Goal: Task Accomplishment & Management: Manage account settings

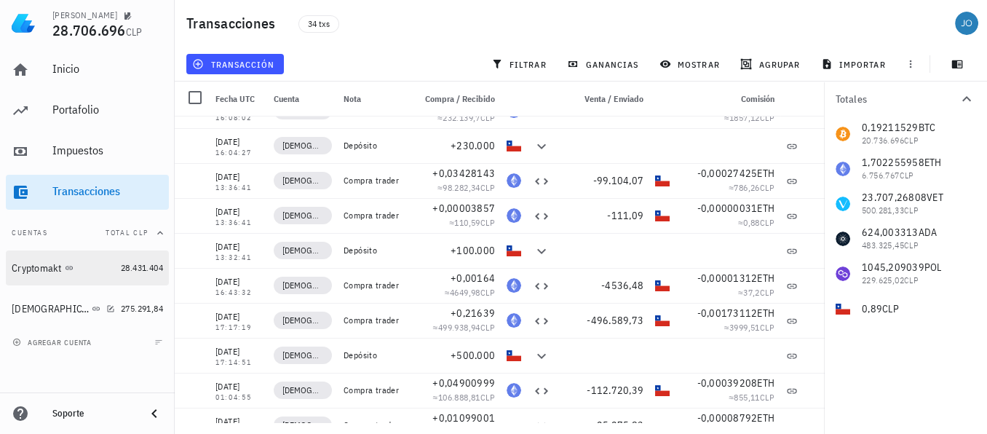
scroll to position [690, 0]
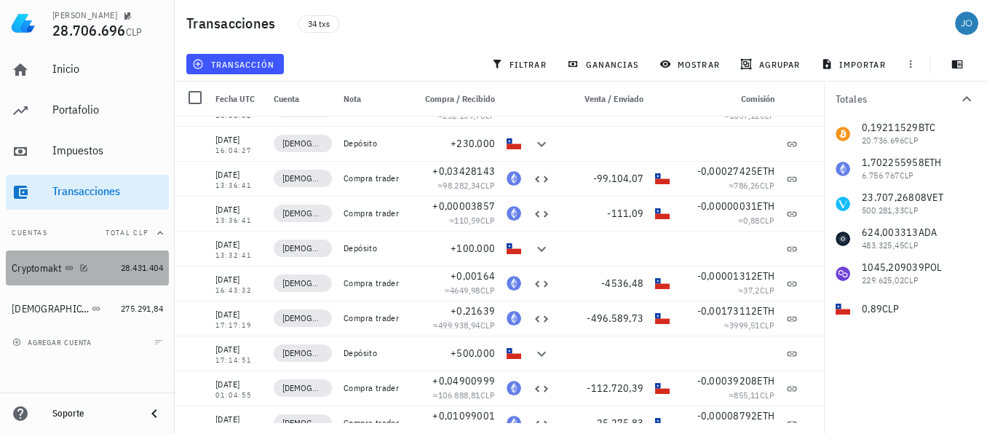
click at [47, 270] on div "Cryptomakt" at bounding box center [37, 268] width 50 height 12
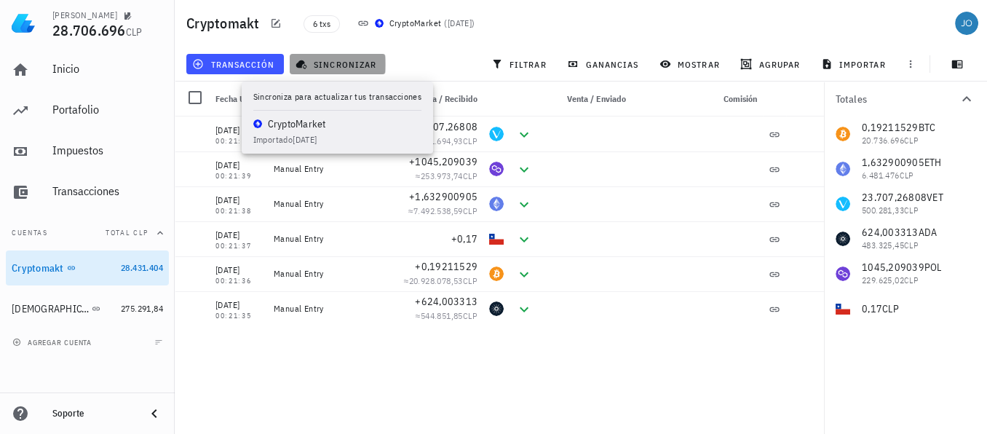
click at [340, 65] on span "sincronizar" at bounding box center [338, 64] width 78 height 12
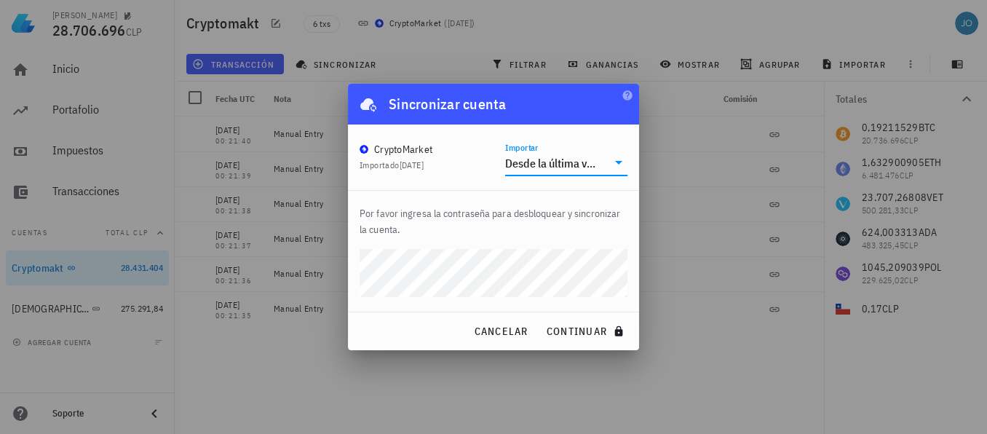
click at [605, 165] on input "Importar" at bounding box center [603, 162] width 7 height 23
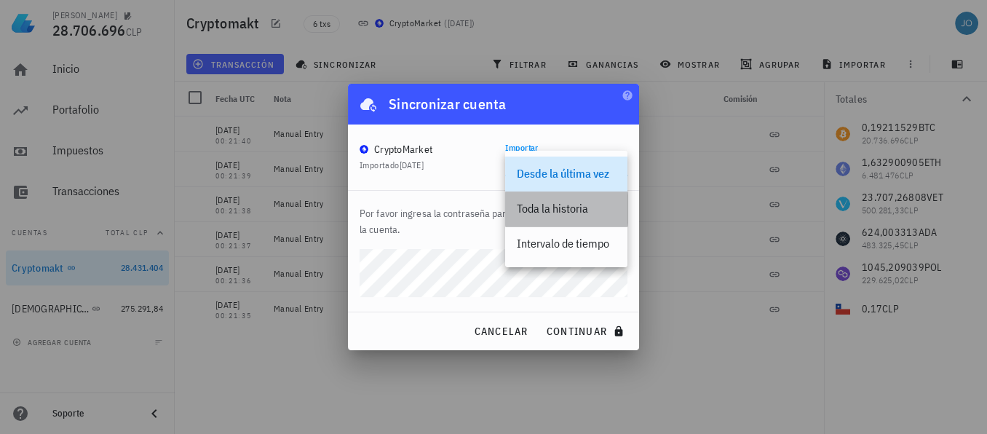
click at [567, 207] on div "Toda la historia" at bounding box center [566, 209] width 99 height 14
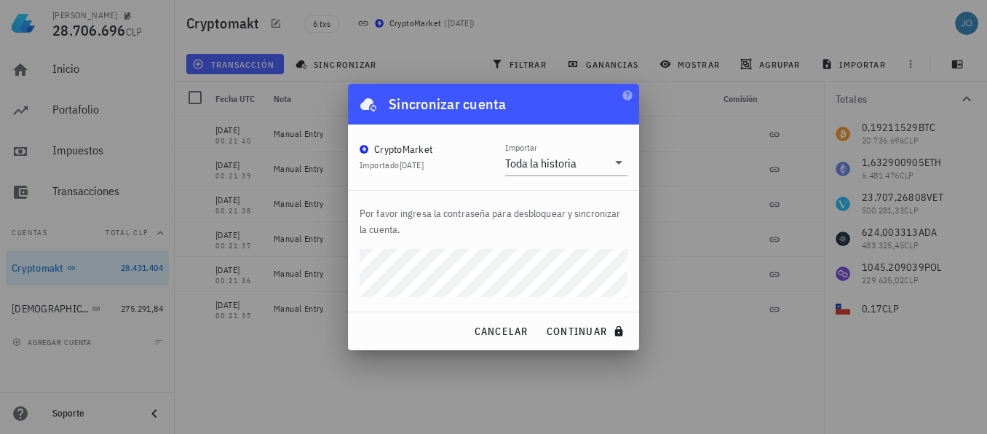
click at [352, 277] on div "Por favor ingresa la contraseña para desbloquear y sincronizar la cuenta." at bounding box center [493, 251] width 291 height 121
click at [569, 327] on span "continuar" at bounding box center [587, 331] width 82 height 13
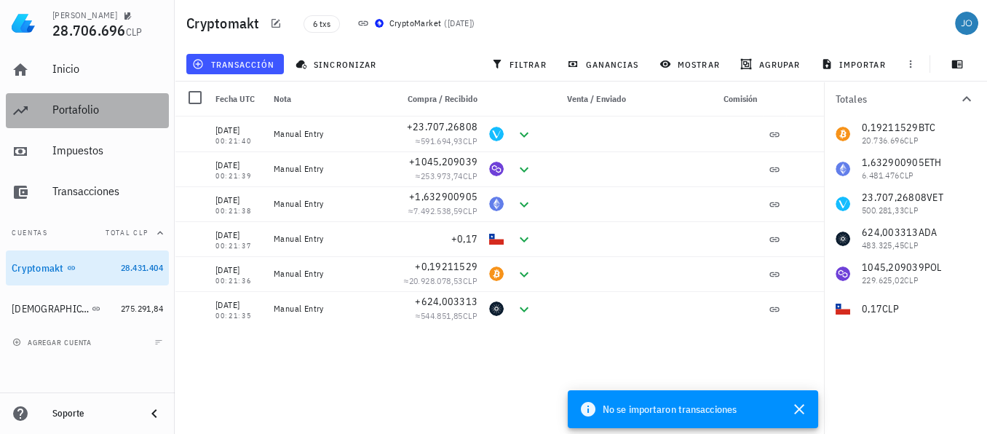
click at [111, 115] on div "Portafolio" at bounding box center [107, 110] width 111 height 14
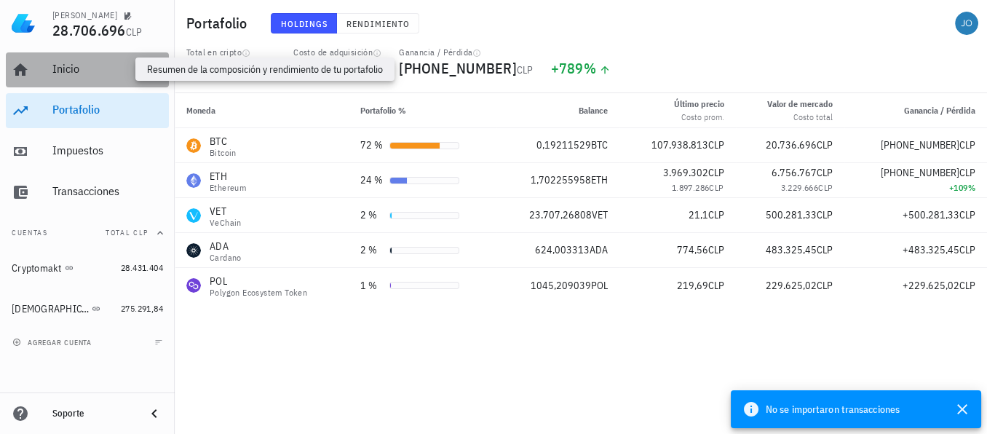
click at [64, 75] on div "Inicio" at bounding box center [107, 69] width 111 height 14
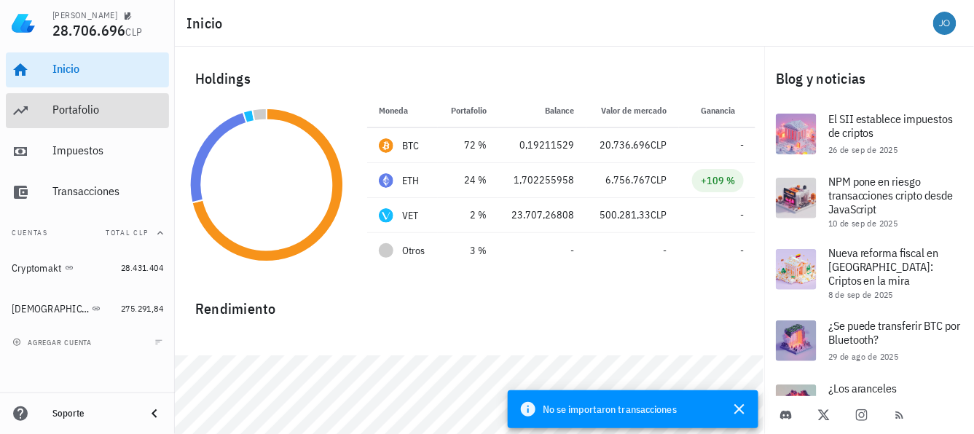
click at [63, 119] on div "Portafolio" at bounding box center [107, 110] width 111 height 33
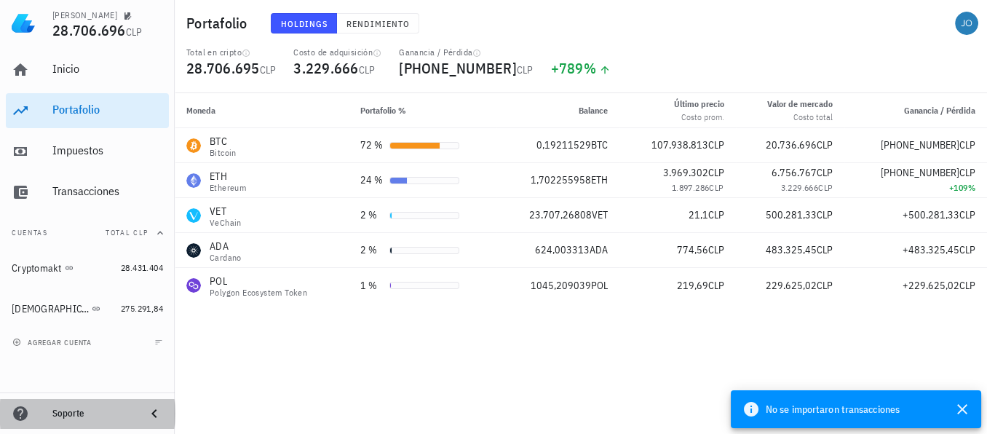
click at [153, 410] on icon at bounding box center [154, 413] width 17 height 17
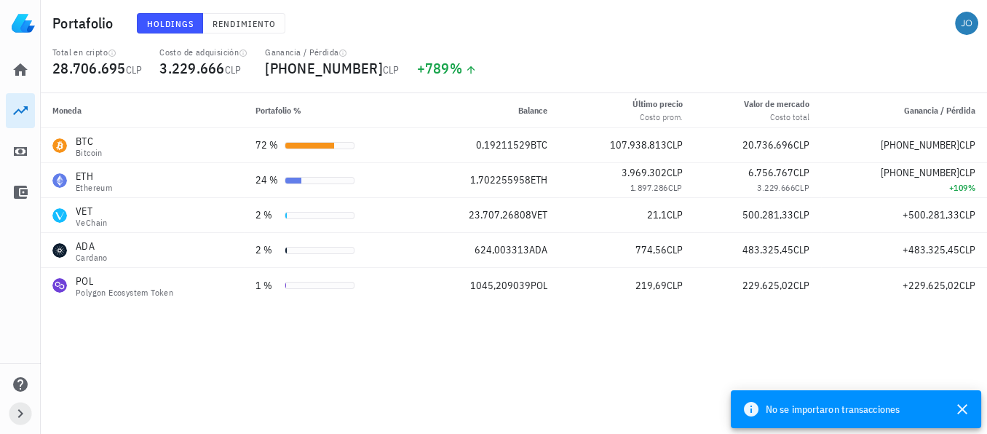
click at [12, 413] on icon "button" at bounding box center [20, 413] width 17 height 17
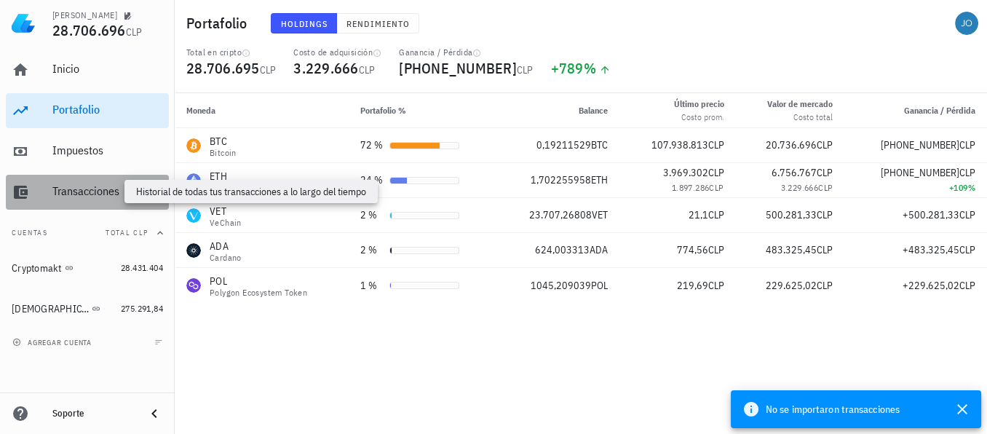
click at [69, 188] on div "Transacciones" at bounding box center [107, 191] width 111 height 14
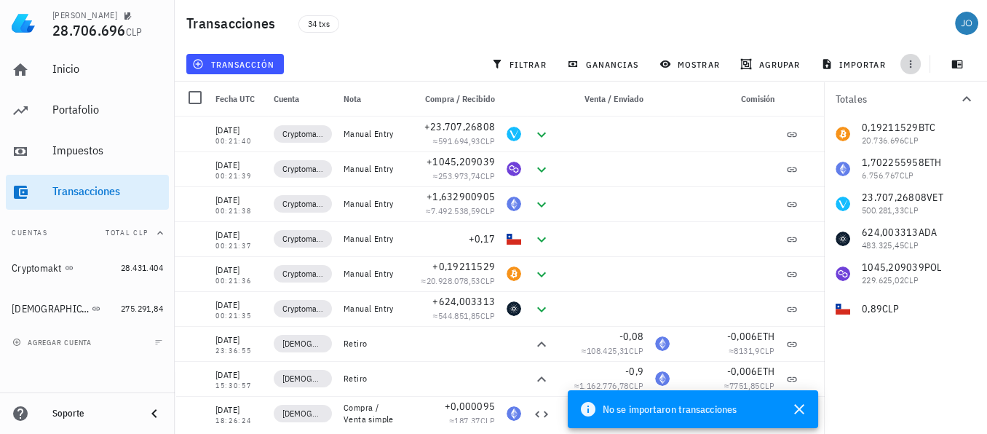
click at [910, 66] on icon "button" at bounding box center [911, 64] width 12 height 12
click at [960, 64] on icon "button" at bounding box center [957, 64] width 11 height 8
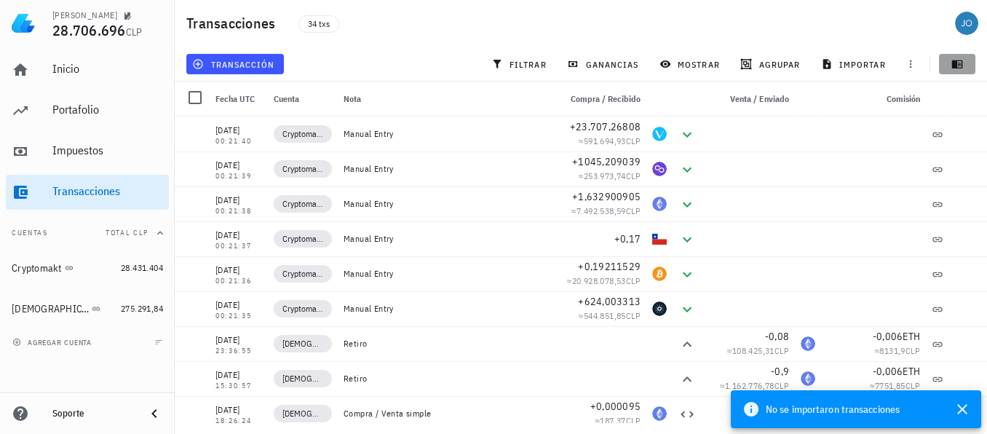
click at [959, 64] on icon "button" at bounding box center [957, 64] width 11 height 8
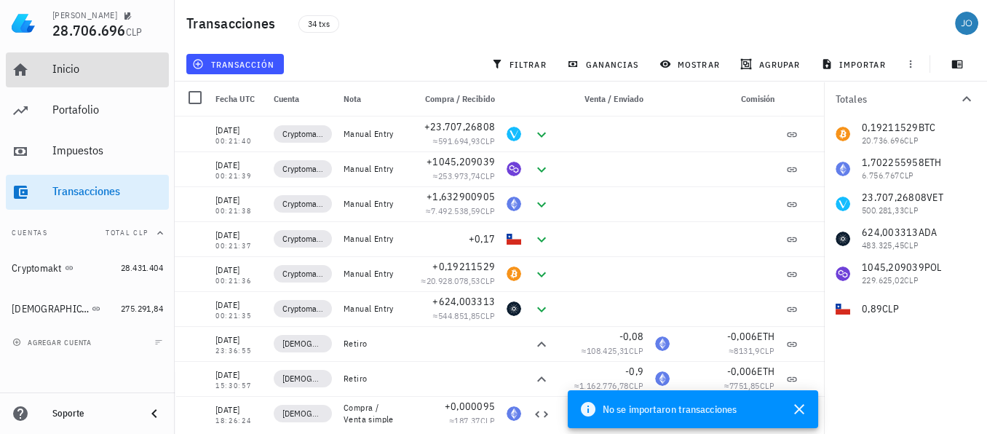
click at [71, 76] on div "Inicio" at bounding box center [107, 69] width 111 height 33
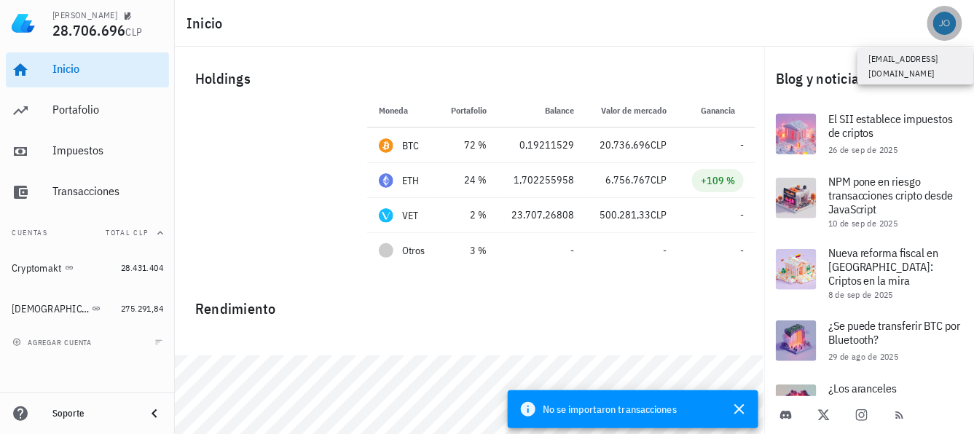
click at [937, 31] on div "avatar" at bounding box center [944, 23] width 23 height 23
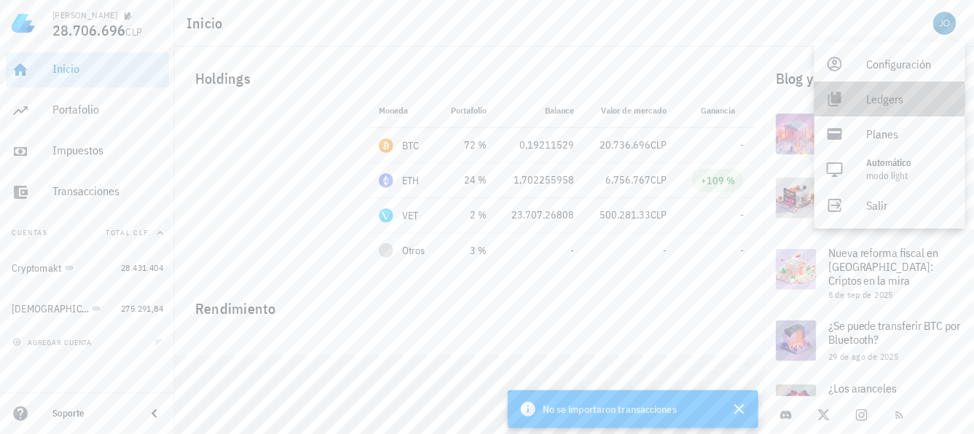
click at [891, 93] on div "Ledgers" at bounding box center [910, 98] width 87 height 29
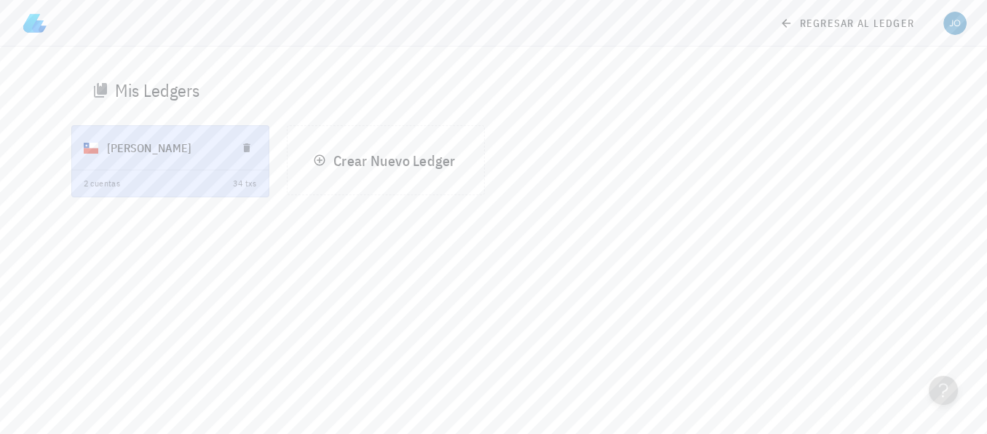
click at [150, 159] on div "[PERSON_NAME]" at bounding box center [166, 148] width 118 height 38
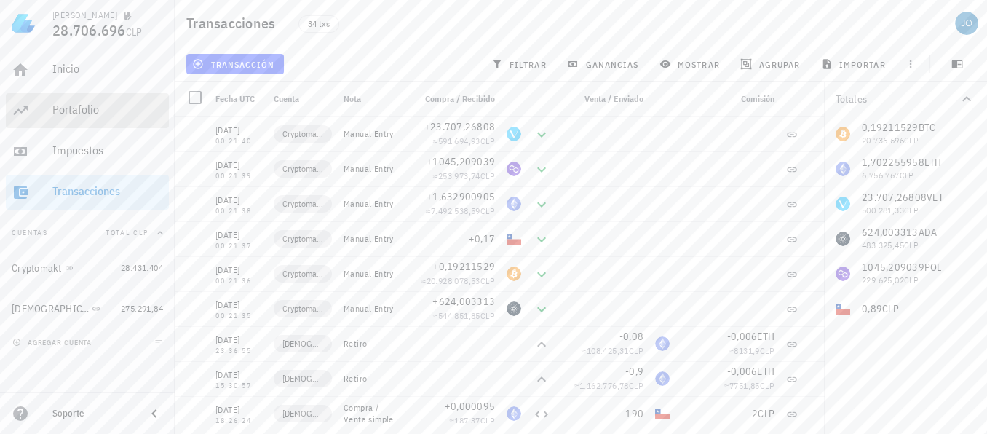
click at [71, 116] on div "Portafolio" at bounding box center [107, 110] width 111 height 14
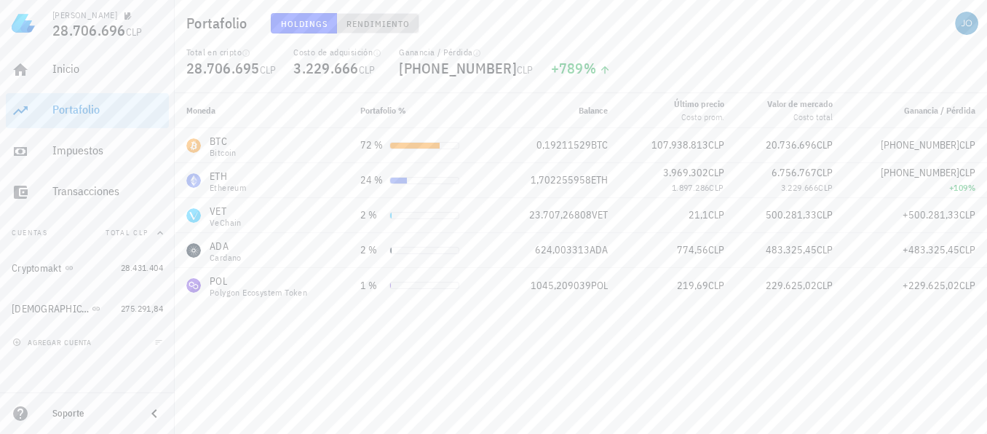
click at [380, 25] on span "Rendimiento" at bounding box center [378, 23] width 64 height 11
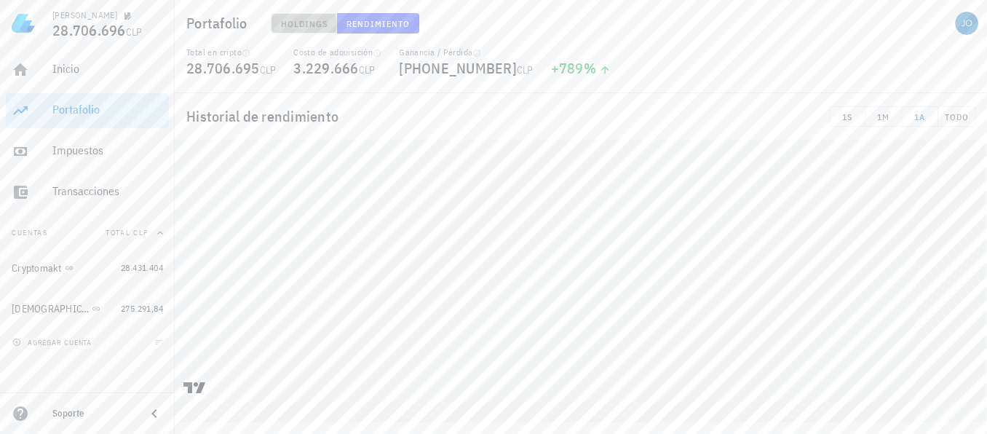
click at [289, 25] on span "Holdings" at bounding box center [304, 23] width 48 height 11
